Goal: Task Accomplishment & Management: Use online tool/utility

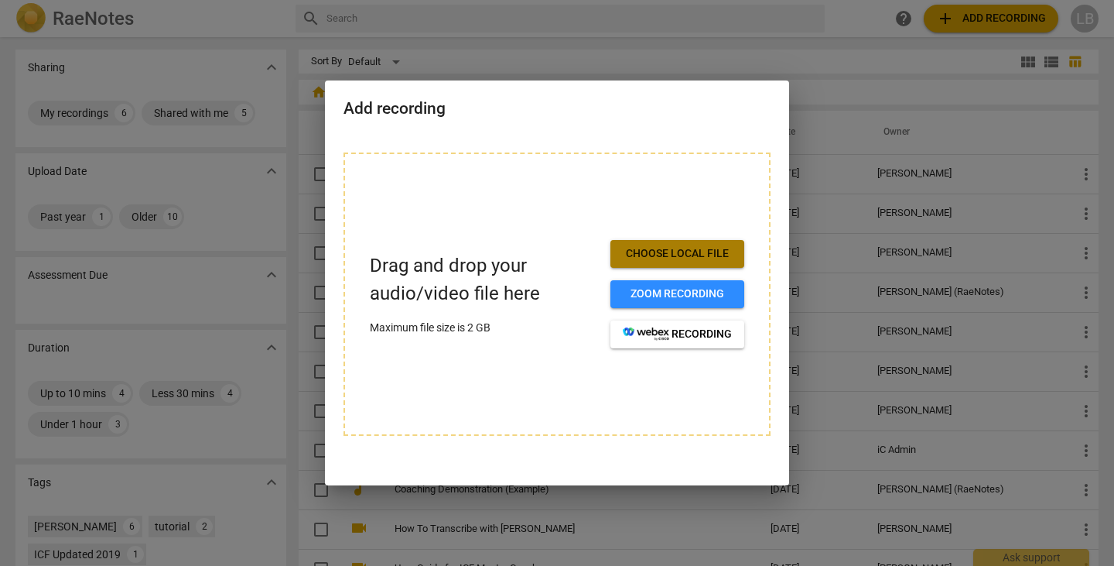
click at [681, 246] on span "Choose local file" at bounding box center [677, 253] width 109 height 15
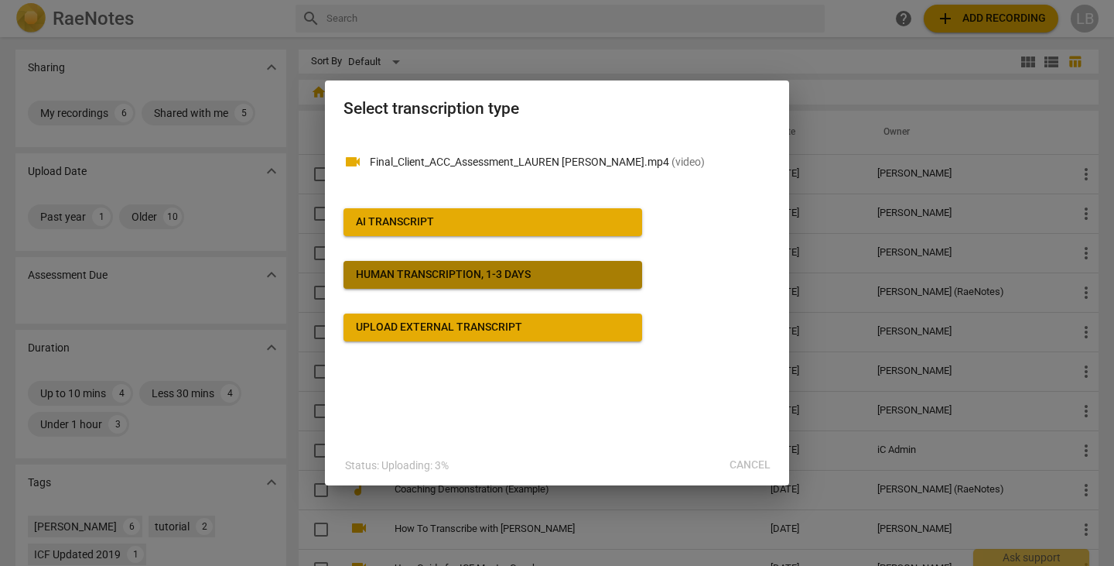
click at [494, 275] on div "Human transcription, 1-3 days" at bounding box center [443, 274] width 175 height 15
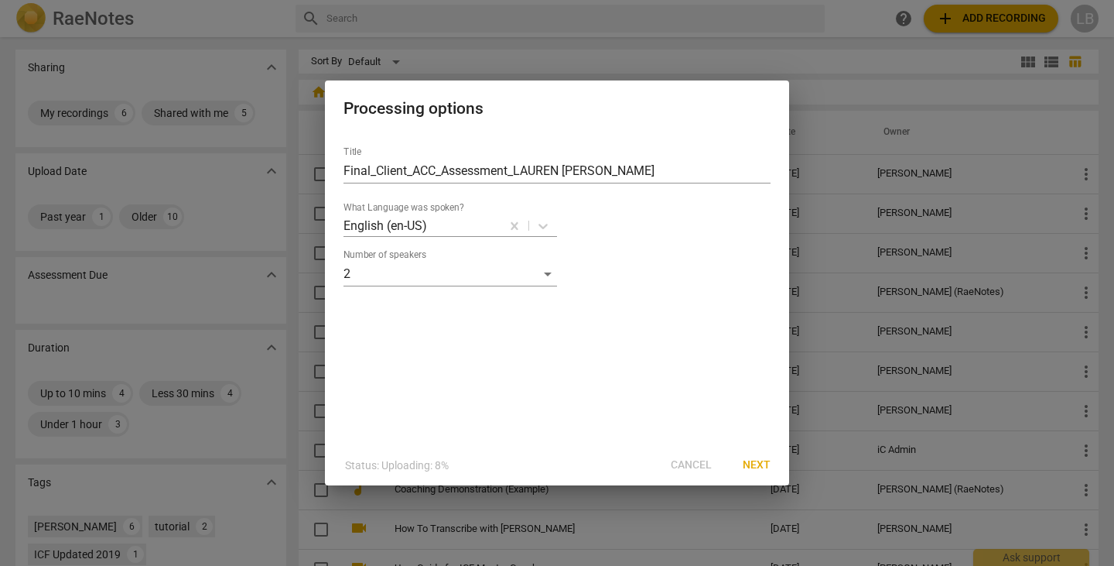
click at [746, 460] on span "Next" at bounding box center [757, 464] width 28 height 15
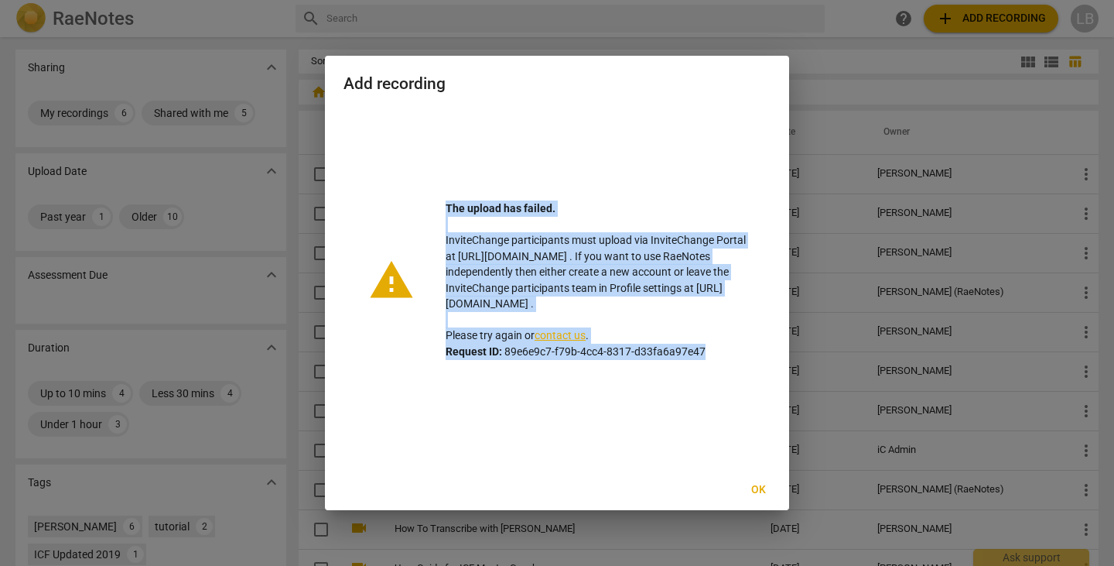
drag, startPoint x: 728, startPoint y: 357, endPoint x: 432, endPoint y: 201, distance: 335.1
click at [432, 201] on div "The upload has failed. InviteChange participants must upload via InviteChange P…" at bounding box center [580, 279] width 331 height 159
copy p "The upload has failed. InviteChange participants must upload via InviteChange P…"
click at [758, 477] on button "Ok" at bounding box center [759, 490] width 50 height 28
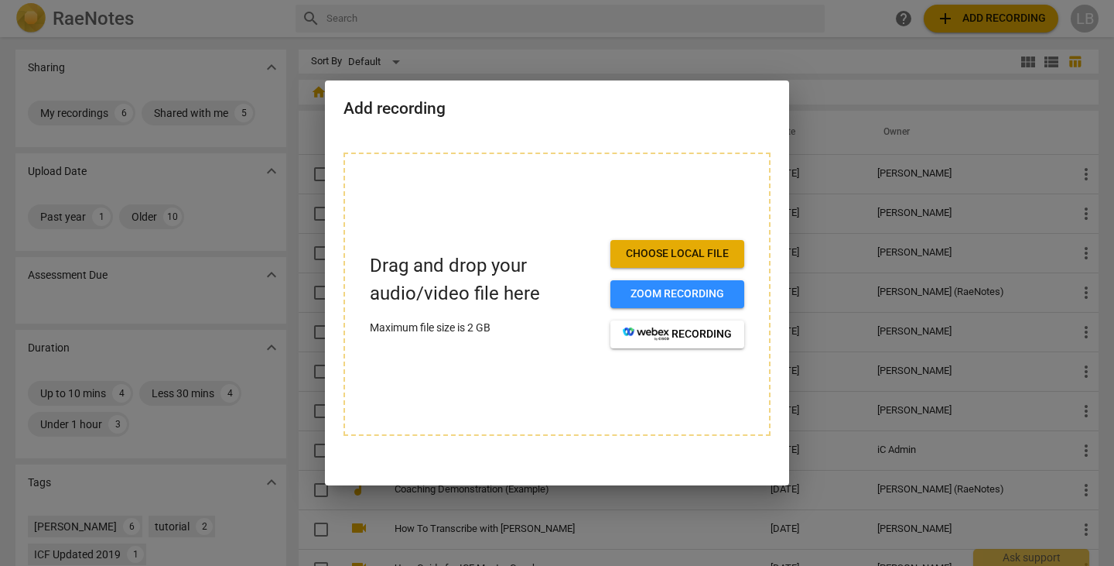
click at [676, 251] on span "Choose local file" at bounding box center [677, 253] width 109 height 15
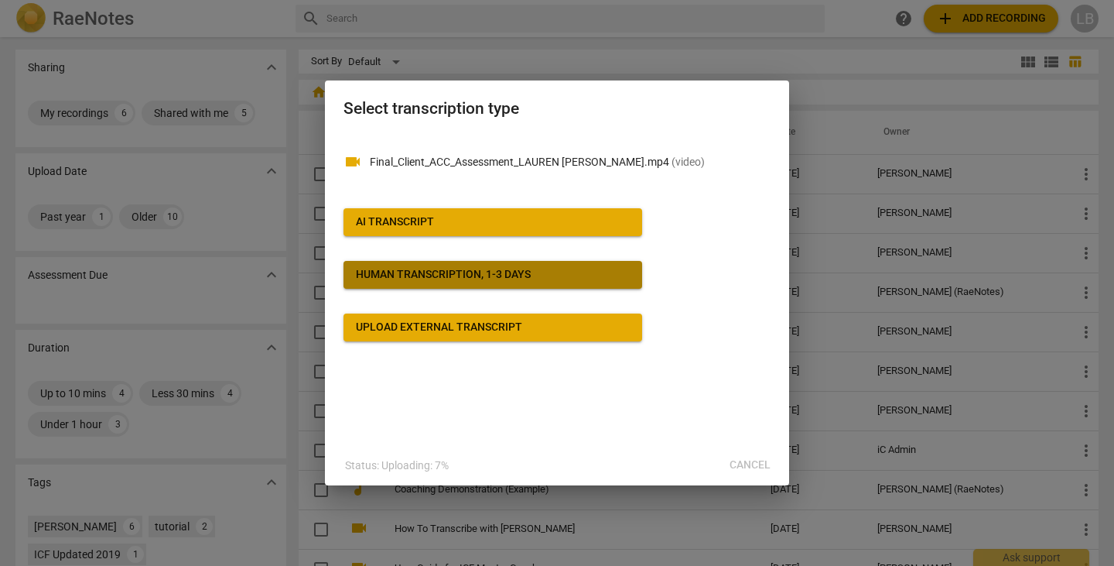
click at [454, 273] on div "Human transcription, 1-3 days" at bounding box center [443, 274] width 175 height 15
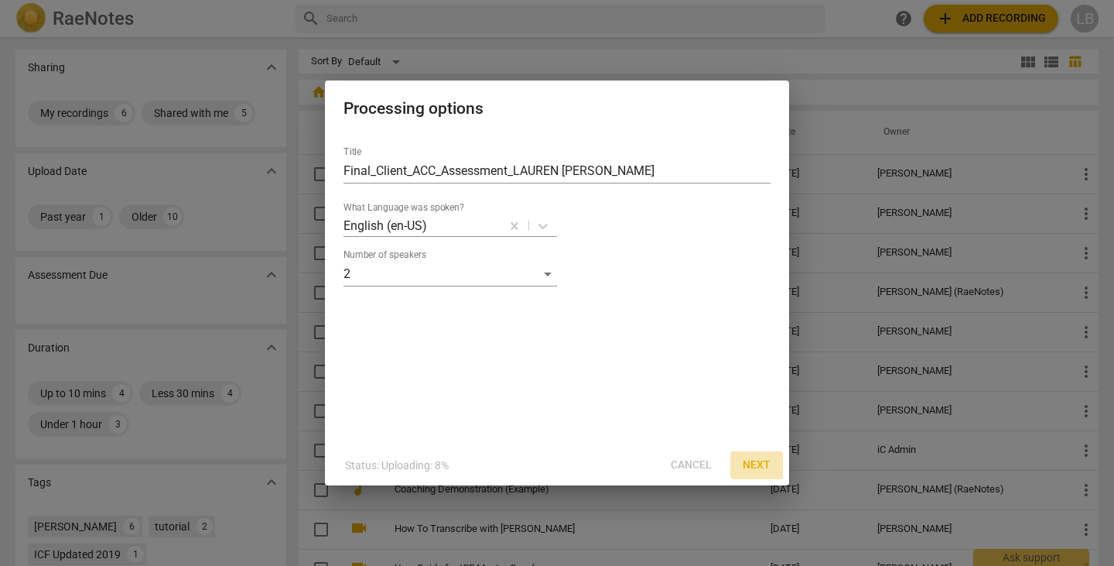
click at [764, 463] on span "Next" at bounding box center [757, 464] width 28 height 15
